Goal: Check status

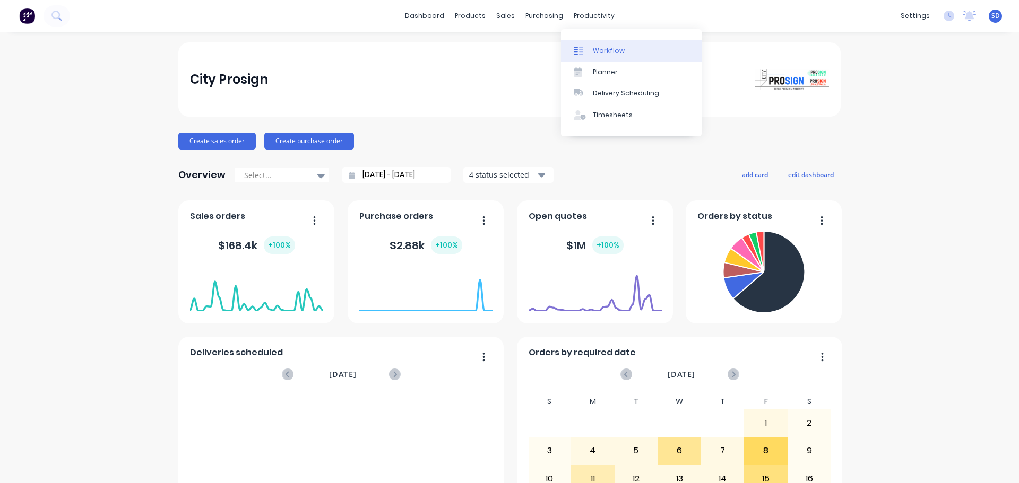
click at [594, 53] on div "Workflow" at bounding box center [609, 51] width 32 height 10
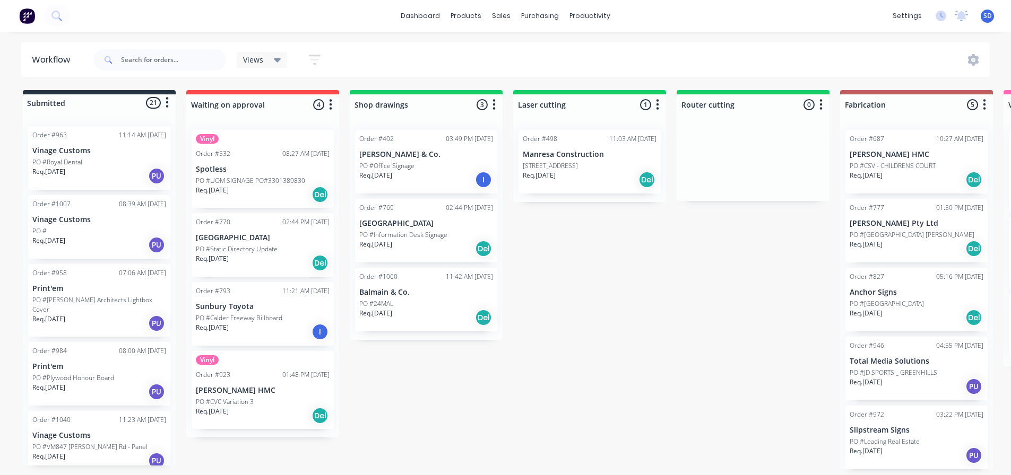
click at [84, 315] on div "Req. [DATE] PU" at bounding box center [99, 324] width 134 height 18
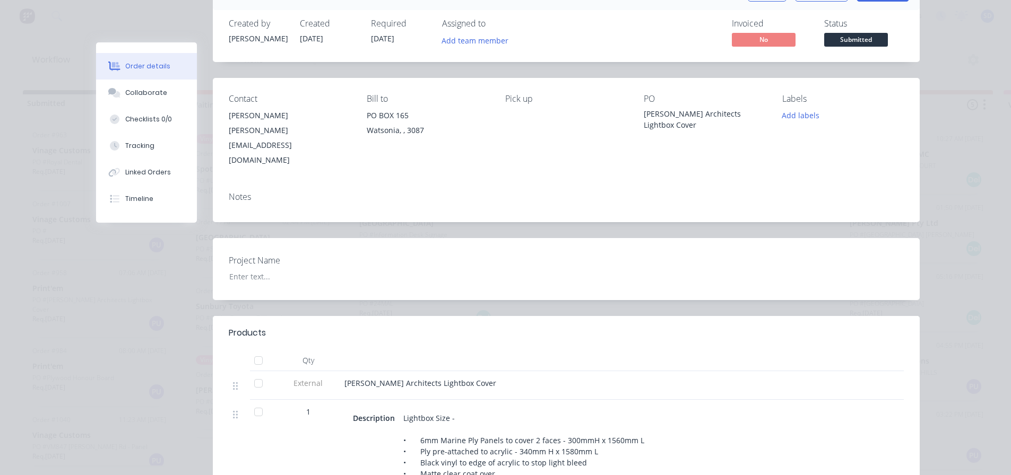
scroll to position [212, 0]
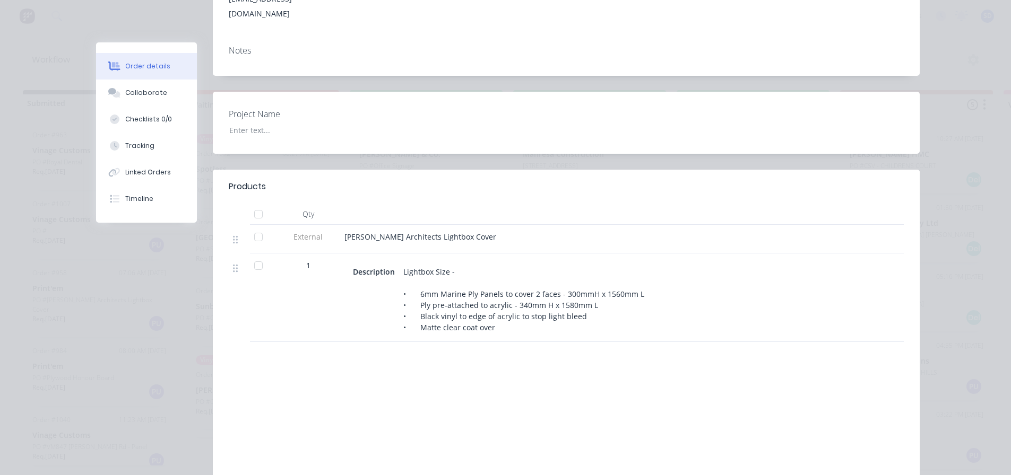
click at [310, 108] on label "Project Name" at bounding box center [295, 114] width 133 height 13
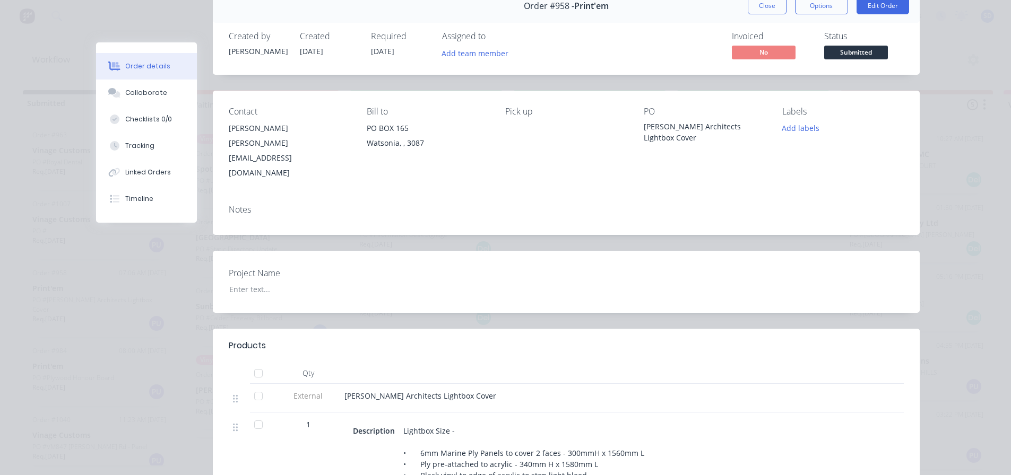
scroll to position [0, 0]
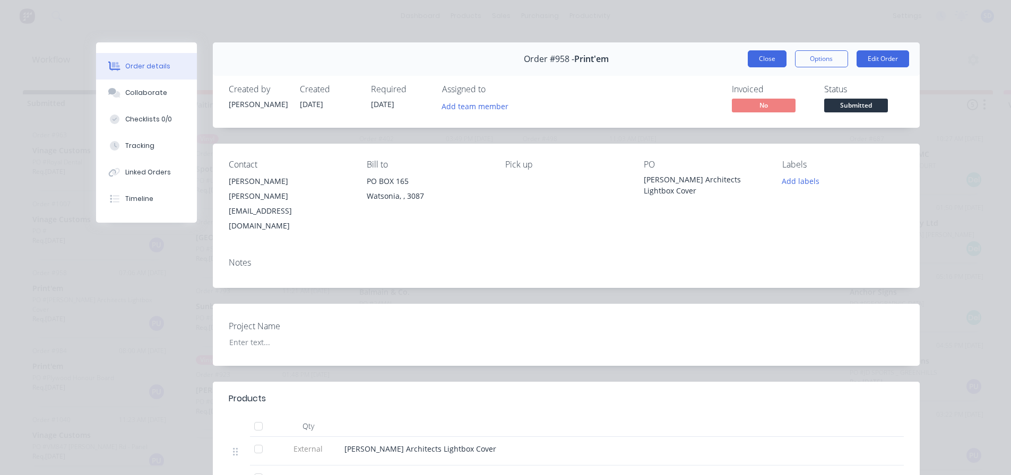
click at [770, 61] on button "Close" at bounding box center [767, 58] width 39 height 17
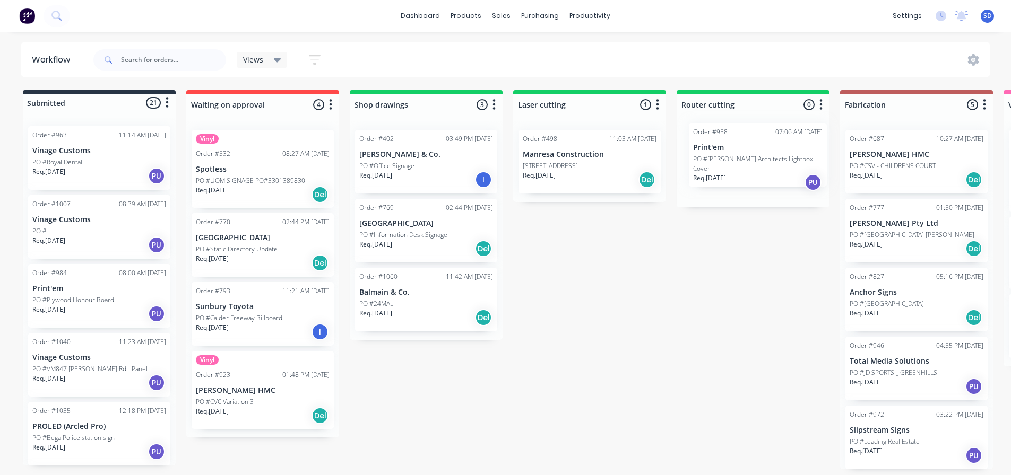
drag, startPoint x: 83, startPoint y: 301, endPoint x: 747, endPoint y: 160, distance: 678.2
click at [93, 313] on div "Req. [DATE] PU" at bounding box center [99, 314] width 134 height 18
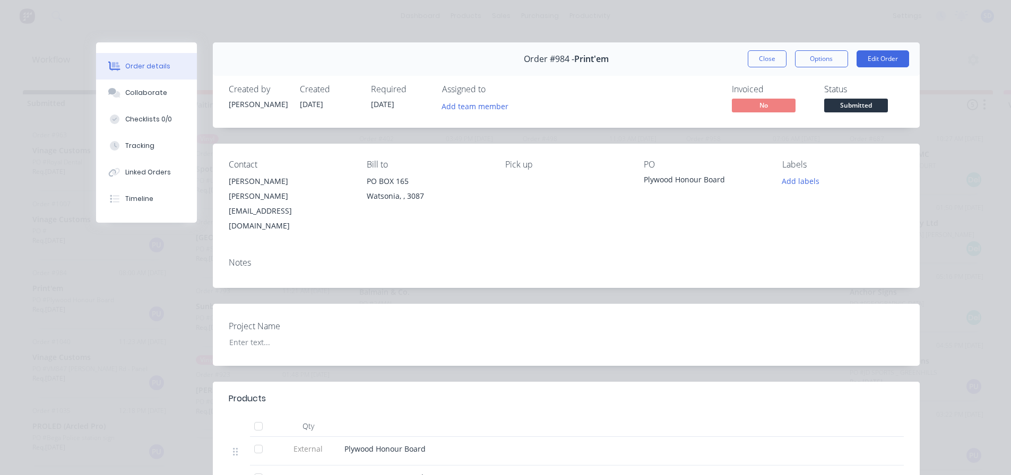
click at [760, 68] on div "Order #984 - Print'em Close Options Edit Order" at bounding box center [566, 58] width 707 height 33
click at [764, 56] on button "Close" at bounding box center [767, 58] width 39 height 17
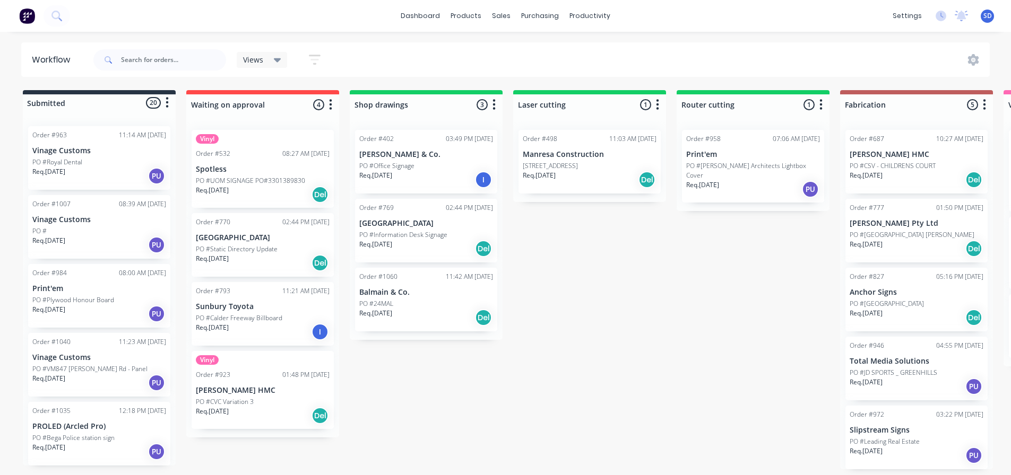
click at [731, 181] on div "Req. [DATE] PU" at bounding box center [753, 189] width 134 height 18
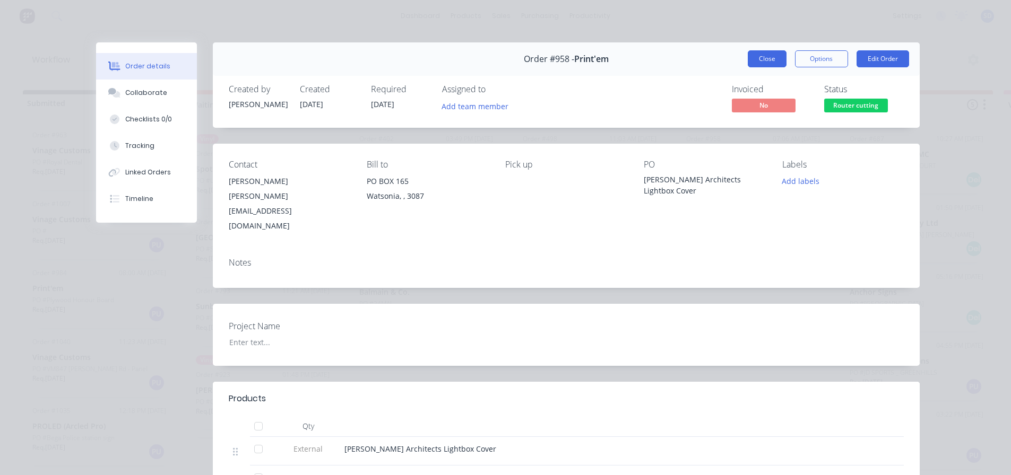
click at [761, 62] on button "Close" at bounding box center [767, 58] width 39 height 17
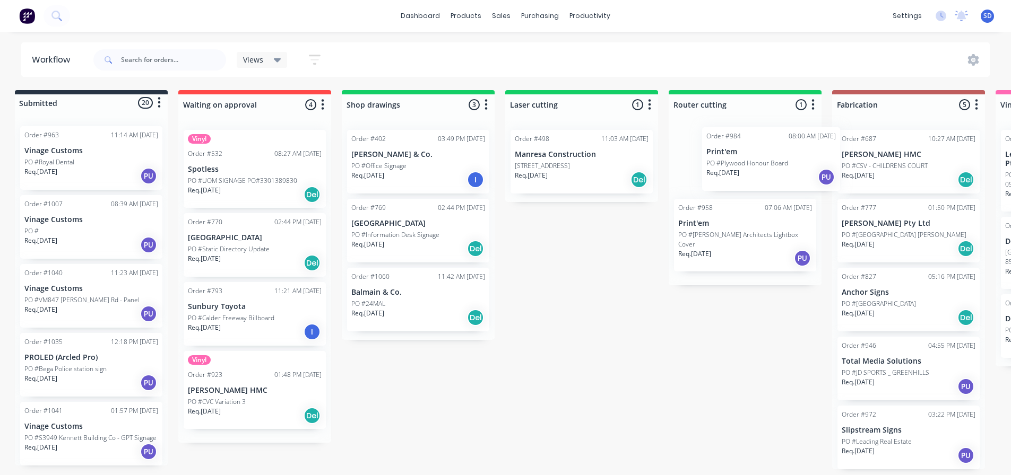
scroll to position [0, 15]
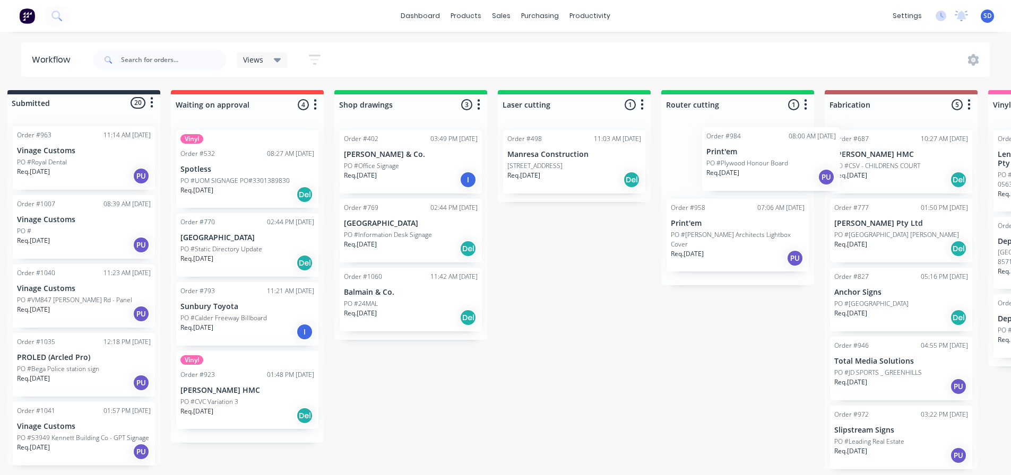
drag, startPoint x: 84, startPoint y: 308, endPoint x: 755, endPoint y: 173, distance: 684.7
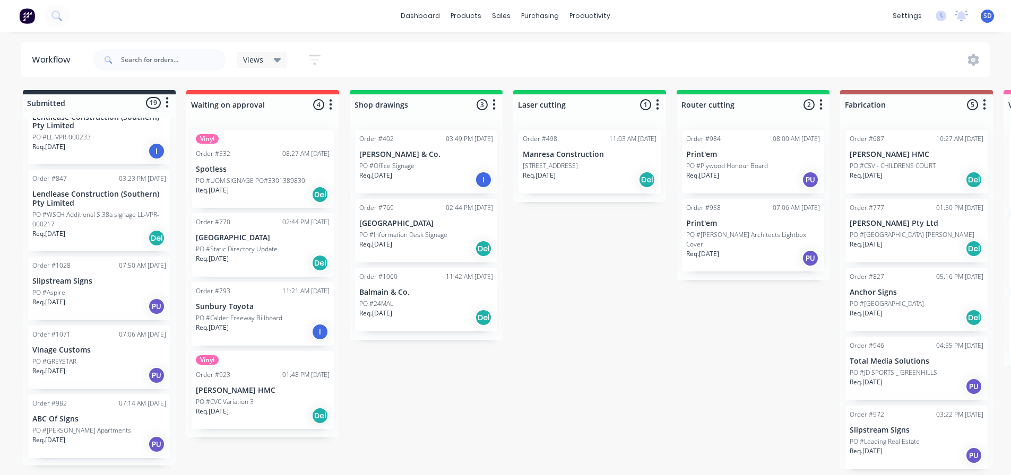
scroll to position [1019, 0]
click at [74, 304] on div "Req. [DATE] PU" at bounding box center [99, 306] width 134 height 18
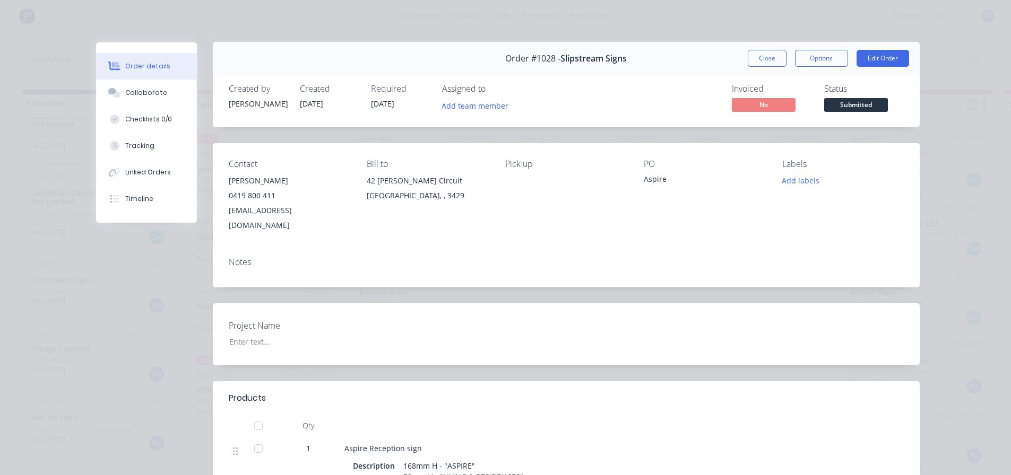
scroll to position [0, 0]
click at [754, 57] on button "Close" at bounding box center [767, 58] width 39 height 17
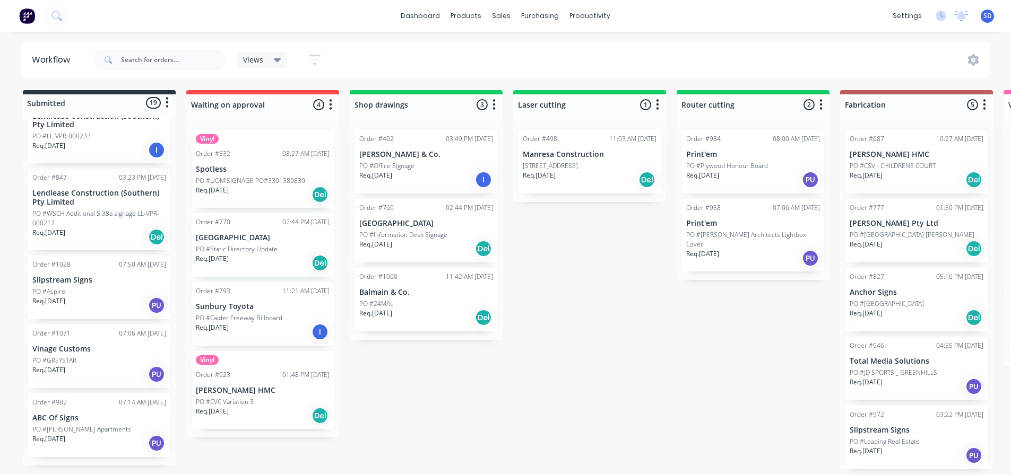
scroll to position [2, 0]
click at [89, 373] on div "Req. [DATE] PU" at bounding box center [99, 375] width 134 height 18
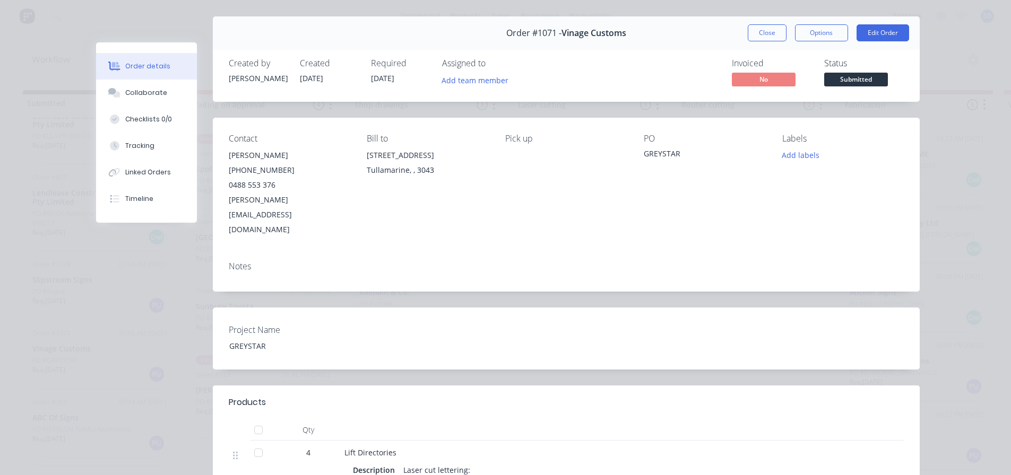
scroll to position [0, 0]
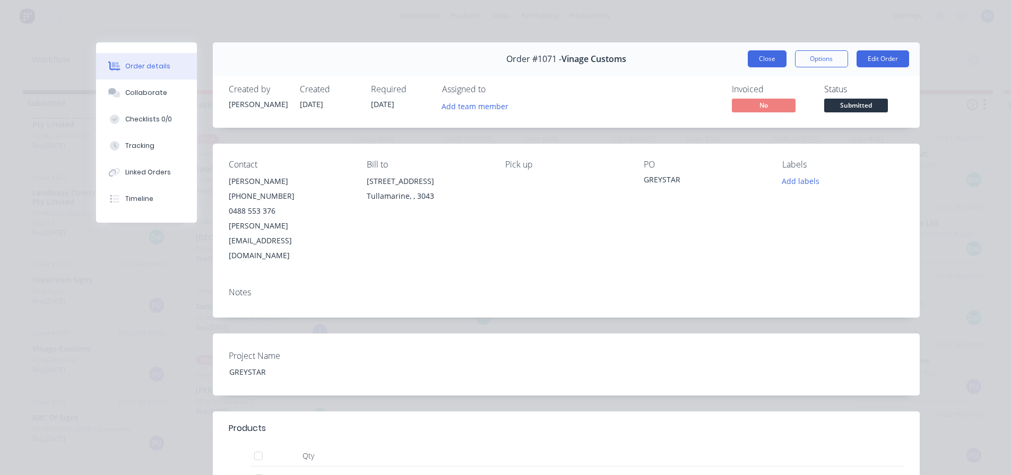
click at [765, 59] on button "Close" at bounding box center [767, 58] width 39 height 17
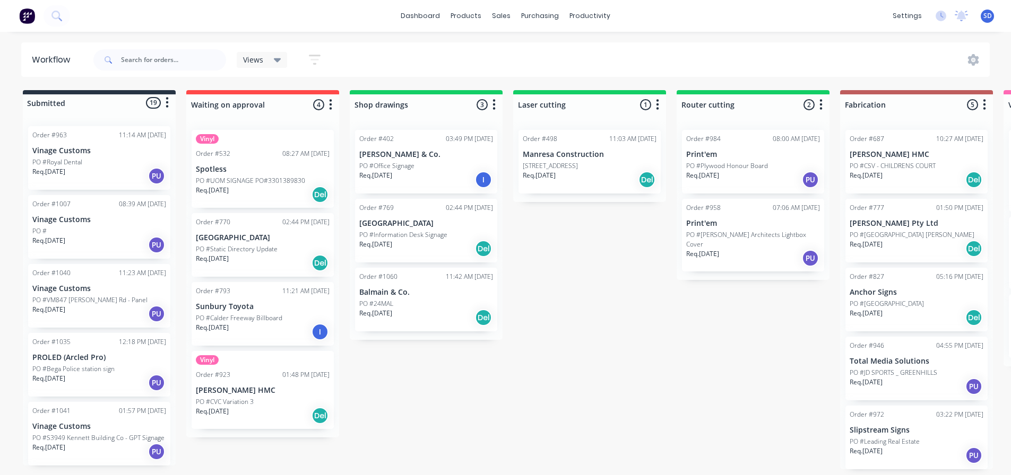
click at [87, 172] on div "Req. [DATE] PU" at bounding box center [99, 176] width 134 height 18
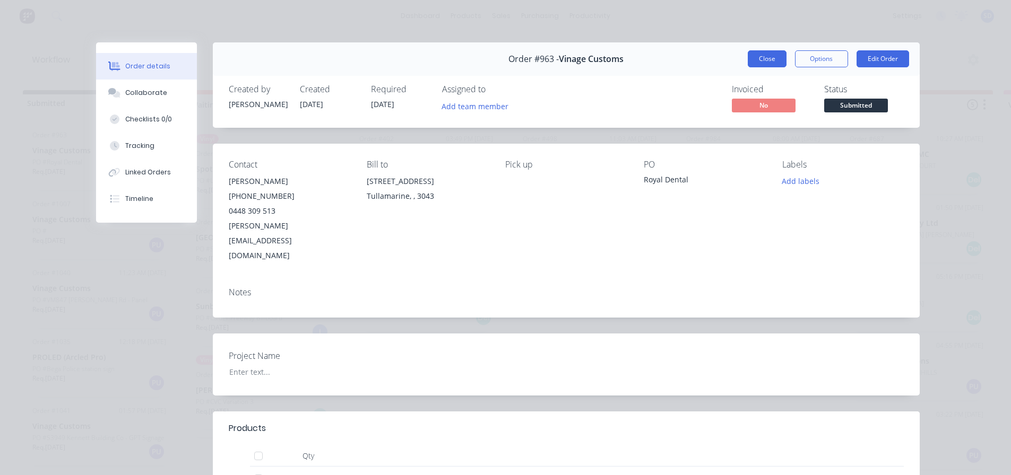
click at [761, 62] on button "Close" at bounding box center [767, 58] width 39 height 17
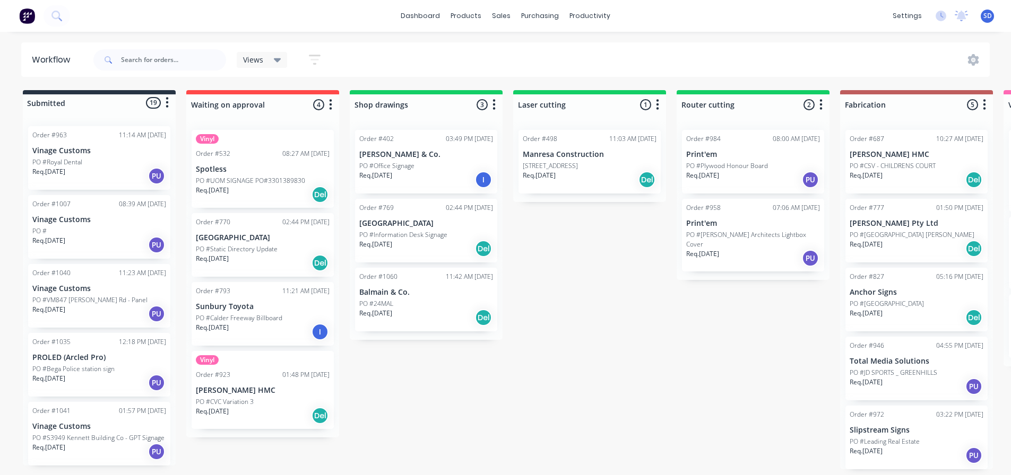
click at [74, 231] on div "PO #" at bounding box center [99, 232] width 134 height 10
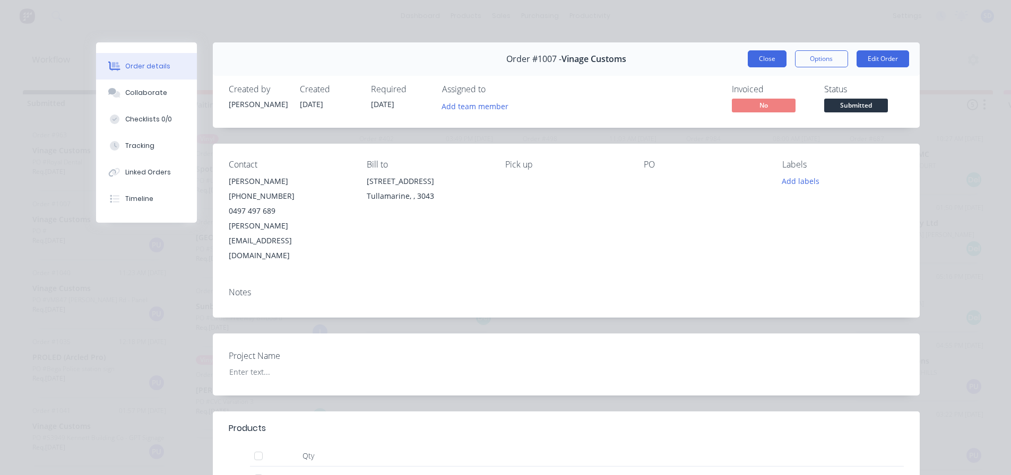
click at [769, 60] on button "Close" at bounding box center [767, 58] width 39 height 17
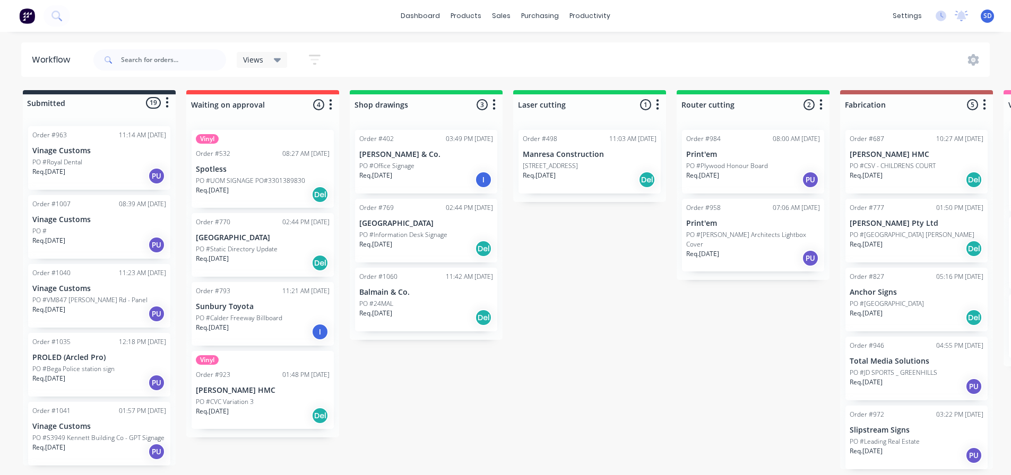
click at [102, 305] on div "Req. [DATE] PU" at bounding box center [99, 314] width 134 height 18
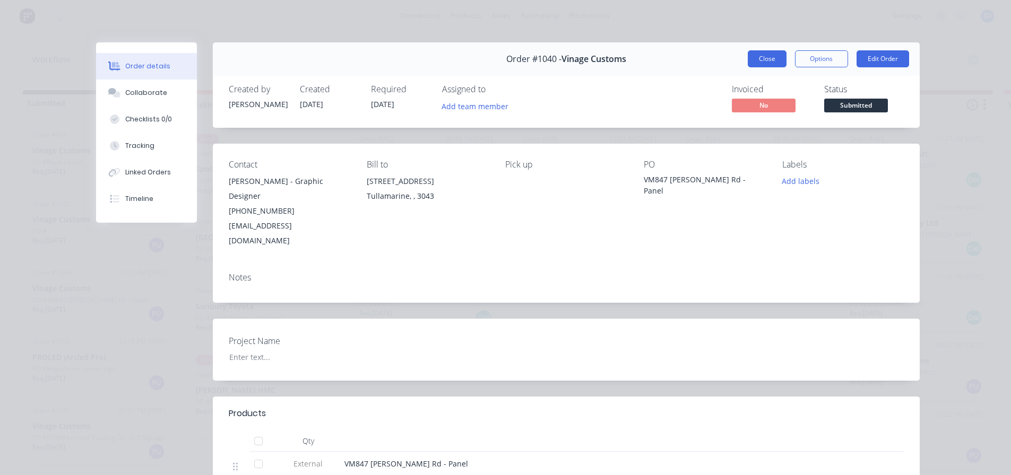
click at [757, 59] on button "Close" at bounding box center [767, 58] width 39 height 17
